Goal: Task Accomplishment & Management: Use online tool/utility

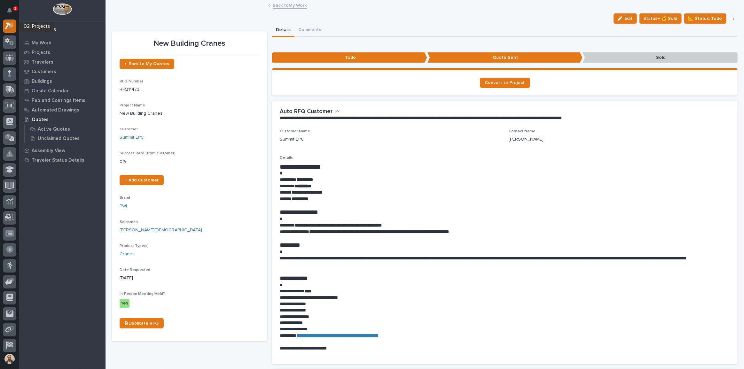
click at [9, 22] on icon at bounding box center [9, 25] width 9 height 7
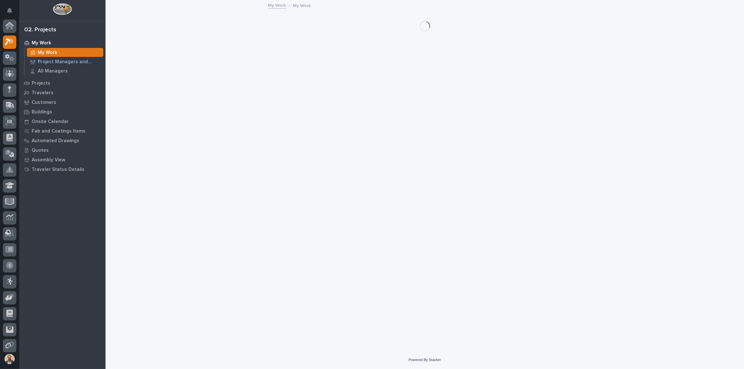
scroll to position [16, 0]
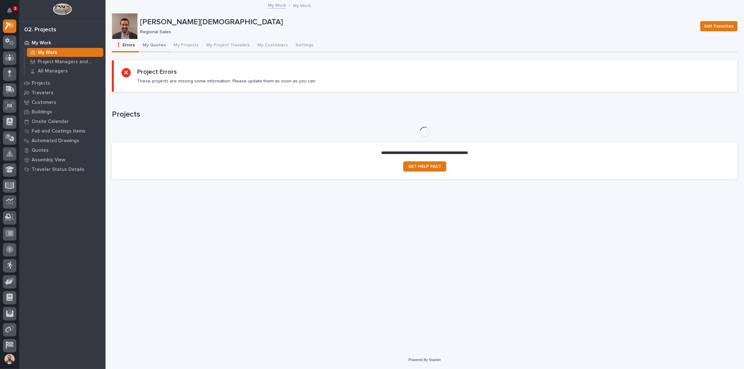
click at [156, 45] on button "My Quotes" at bounding box center [154, 45] width 31 height 13
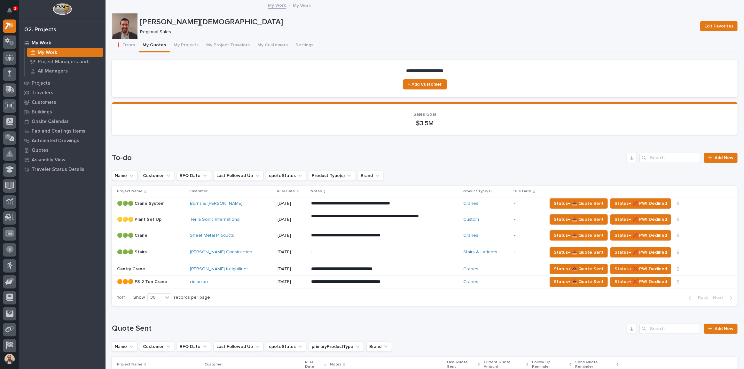
scroll to position [145, 0]
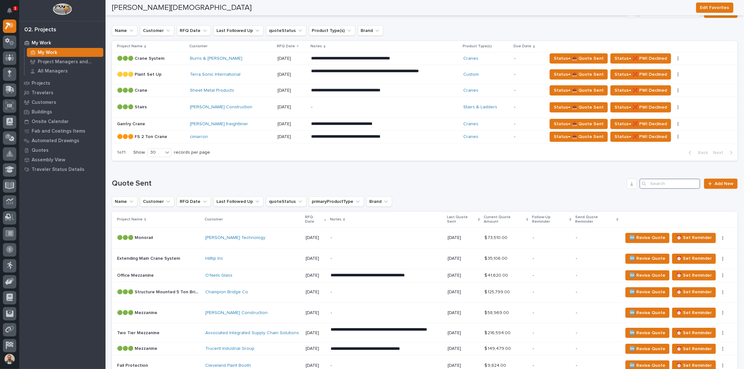
click at [658, 181] on input "Search" at bounding box center [669, 184] width 61 height 10
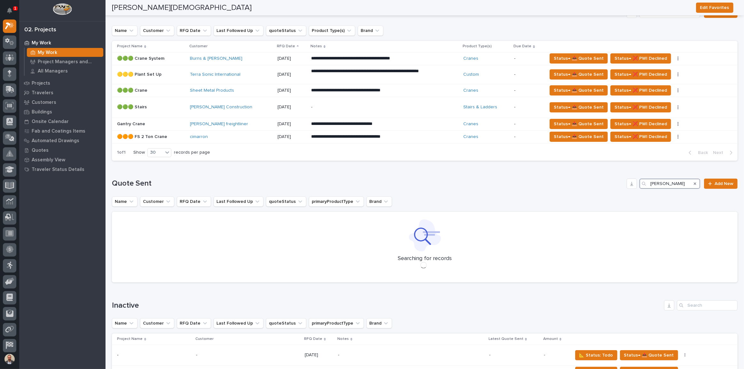
type input "[PERSON_NAME]"
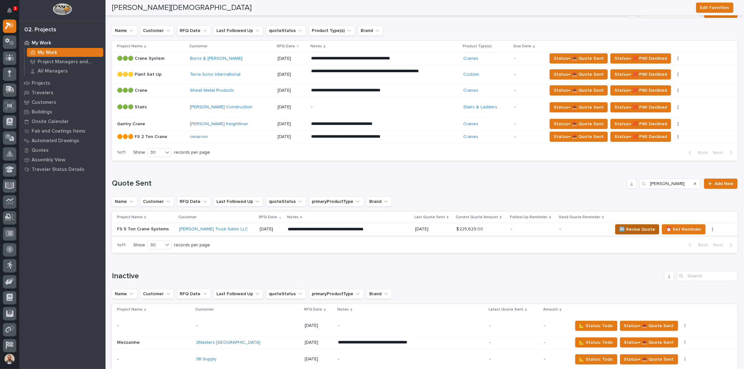
click at [622, 229] on span "🆕 Revise Quote" at bounding box center [637, 230] width 36 height 8
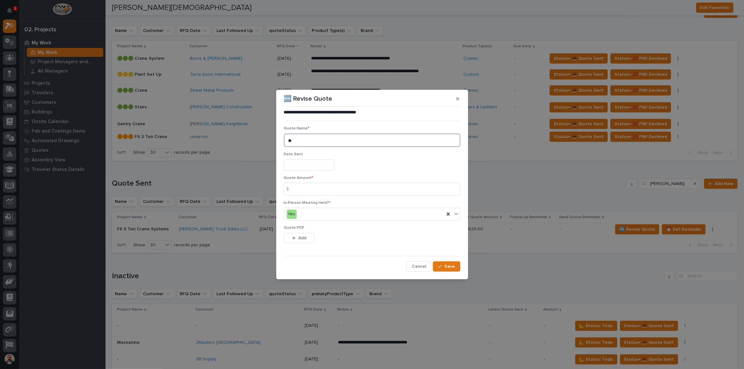
click at [302, 140] on textarea "**" at bounding box center [372, 141] width 176 height 14
type textarea "**"
click at [319, 165] on input "text" at bounding box center [309, 165] width 51 height 11
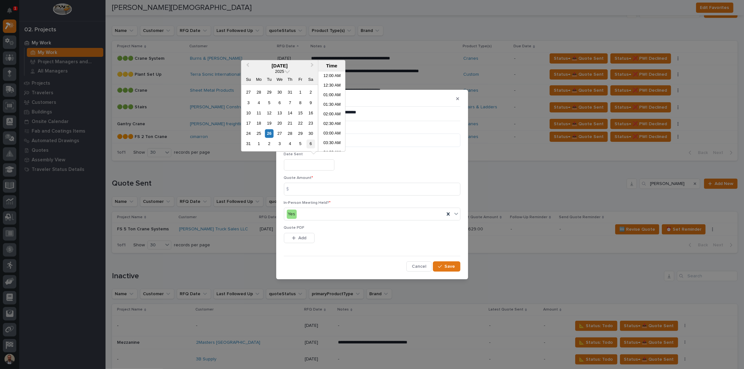
scroll to position [310, 0]
click at [268, 131] on div "26" at bounding box center [269, 133] width 9 height 9
type input "**********"
click at [330, 195] on input at bounding box center [372, 189] width 176 height 13
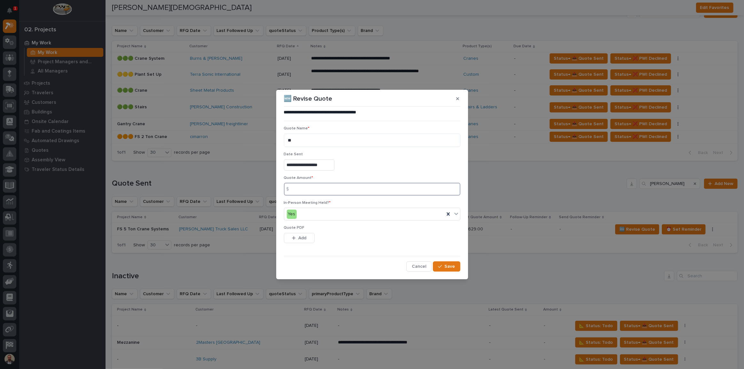
click at [339, 189] on input at bounding box center [372, 189] width 176 height 13
click at [345, 189] on input "250" at bounding box center [372, 189] width 176 height 13
type input "250476"
click at [298, 239] on div "button" at bounding box center [295, 238] width 6 height 4
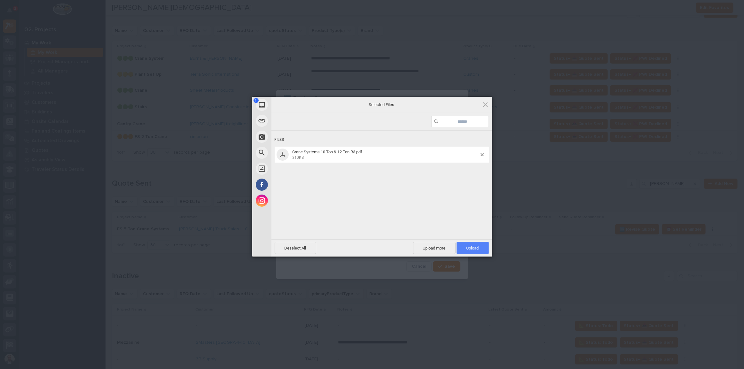
click at [475, 247] on span "Upload 1" at bounding box center [472, 248] width 12 height 5
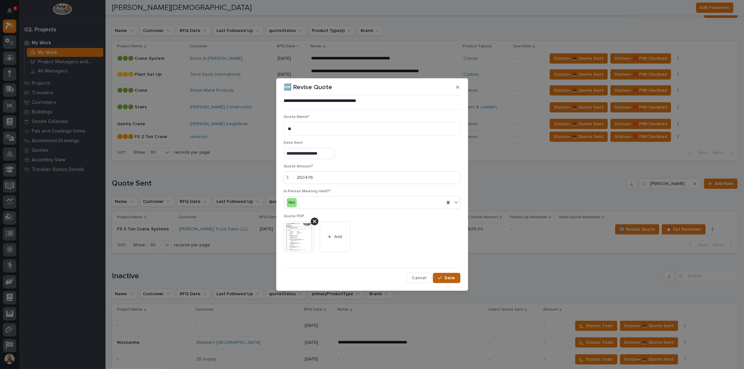
click at [451, 276] on span "Save" at bounding box center [450, 278] width 11 height 6
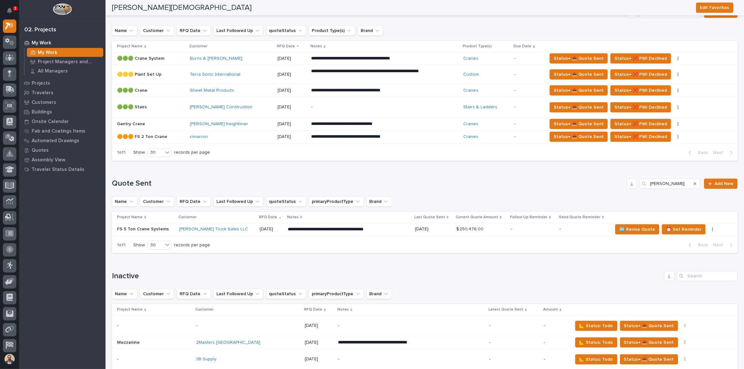
scroll to position [0, 0]
